Goal: Check status: Check status

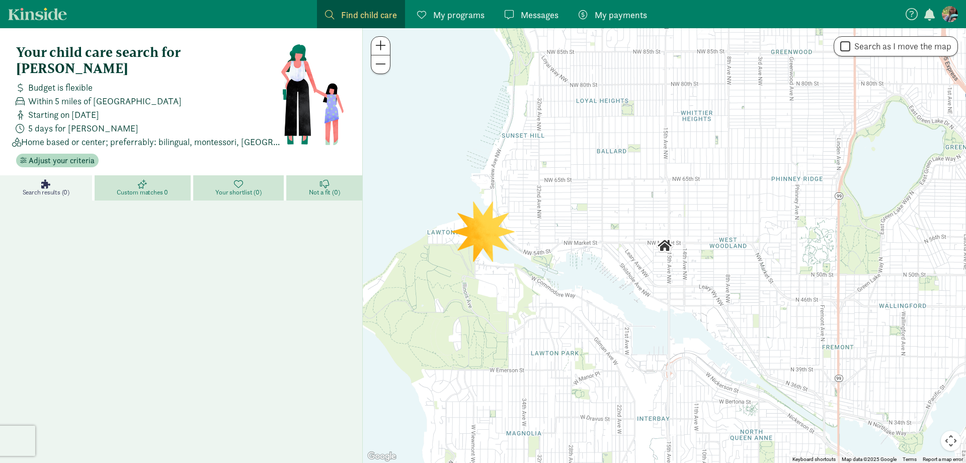
click at [621, 21] on span "My payments" at bounding box center [621, 15] width 52 height 14
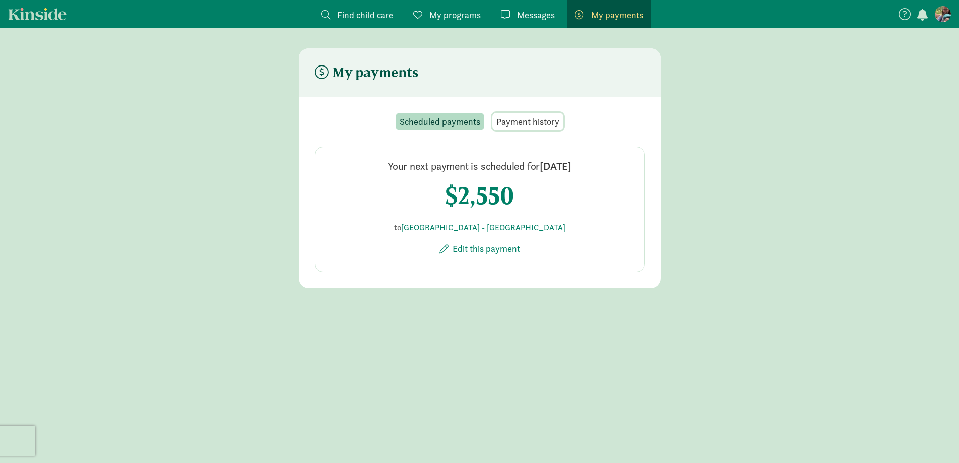
click at [532, 123] on span "Payment history" at bounding box center [527, 122] width 63 height 14
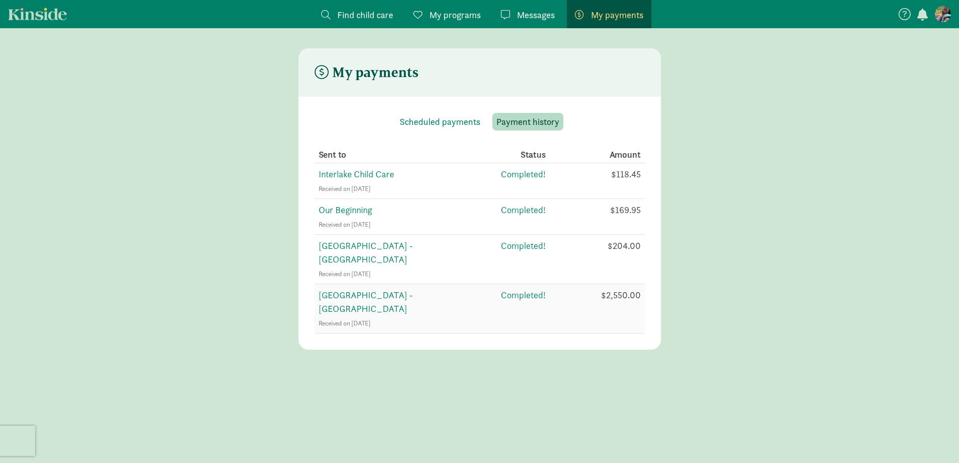
click at [526, 289] on span "Completed!" at bounding box center [523, 295] width 45 height 12
